Goal: Task Accomplishment & Management: Manage account settings

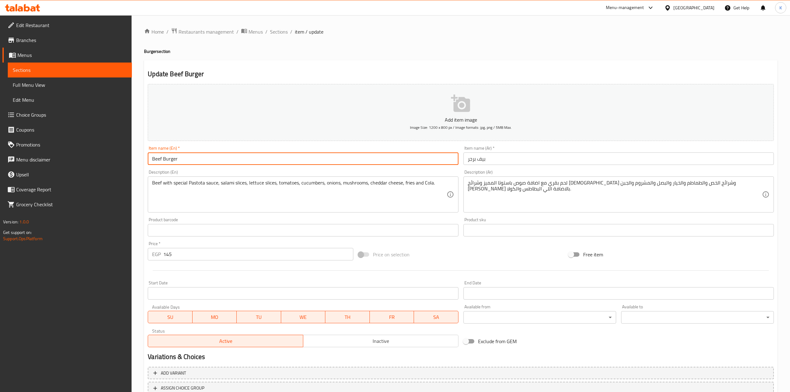
click at [162, 159] on input "Beef Burger" at bounding box center [303, 158] width 310 height 12
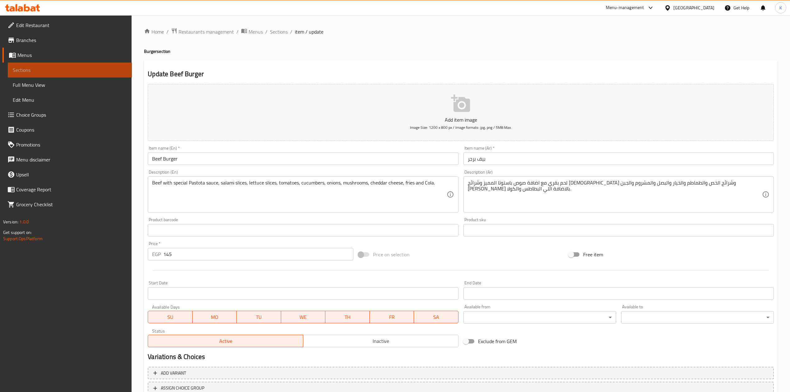
click at [37, 72] on span "Sections" at bounding box center [70, 69] width 114 height 7
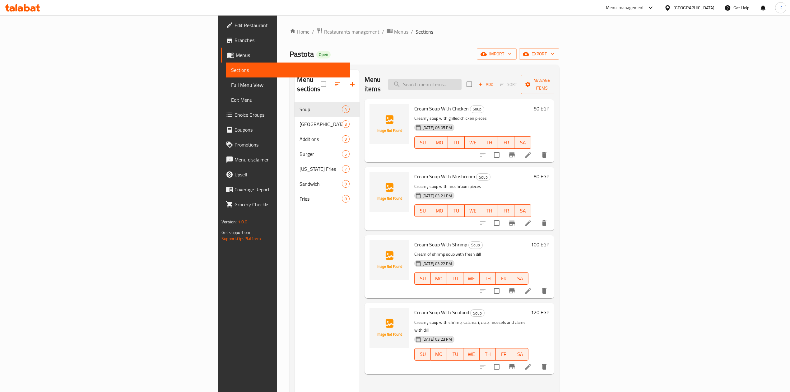
click at [461, 83] on input "search" at bounding box center [424, 84] width 73 height 11
paste input "Beef Burger"
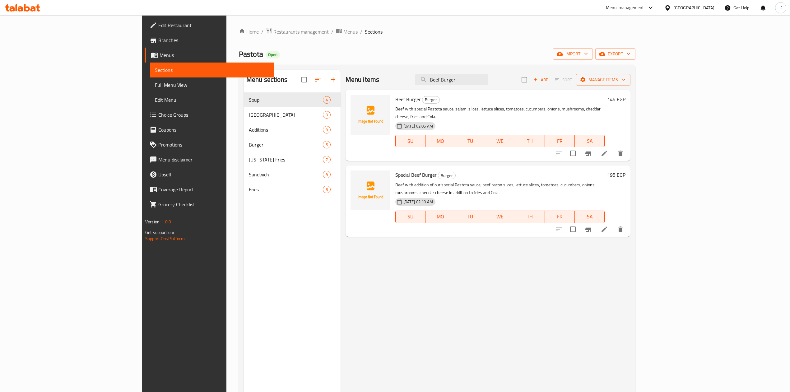
type input "Beef Burger"
click at [622, 150] on icon "delete" at bounding box center [620, 153] width 4 height 6
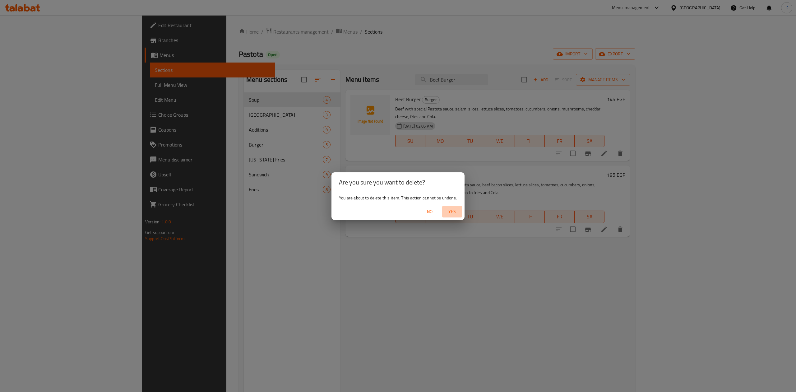
click at [453, 212] on span "Yes" at bounding box center [452, 212] width 15 height 8
